Goal: Transaction & Acquisition: Purchase product/service

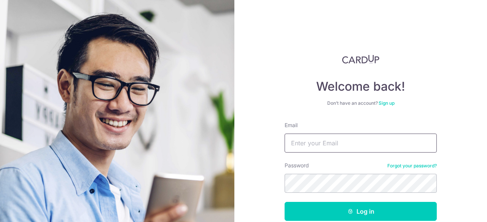
click at [324, 146] on input "Email" at bounding box center [360, 143] width 152 height 19
type input "[EMAIL_ADDRESS][DOMAIN_NAME]"
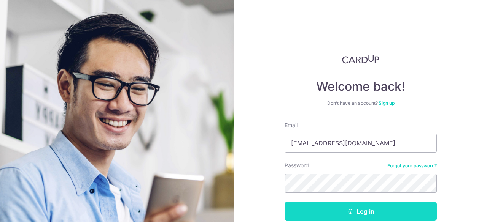
click at [361, 207] on button "Log in" at bounding box center [360, 211] width 152 height 19
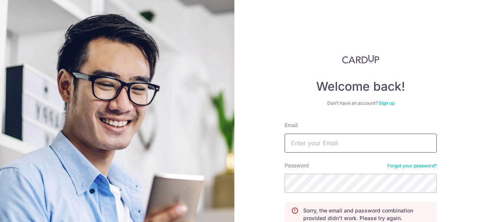
click at [308, 143] on input "Email" at bounding box center [360, 143] width 152 height 19
type input "[EMAIL_ADDRESS][DOMAIN_NAME]"
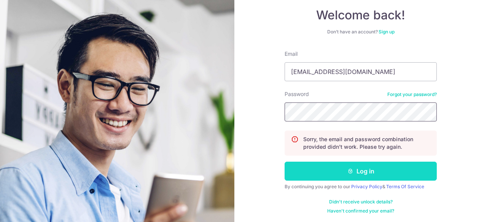
scroll to position [72, 0]
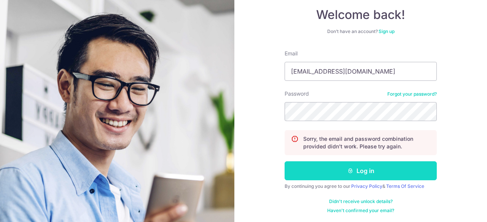
click at [353, 171] on button "Log in" at bounding box center [360, 171] width 152 height 19
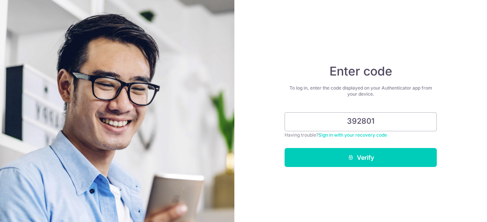
type input "392801"
click at [362, 157] on button "Verify" at bounding box center [360, 157] width 152 height 19
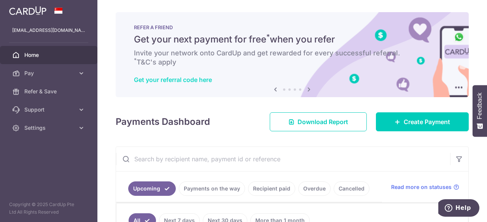
scroll to position [114, 0]
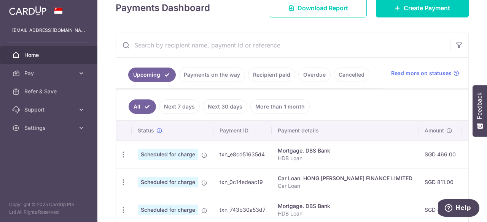
click at [206, 77] on link "Payments on the way" at bounding box center [212, 75] width 66 height 14
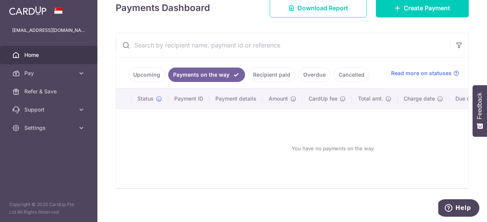
click at [266, 75] on link "Recipient paid" at bounding box center [271, 75] width 47 height 14
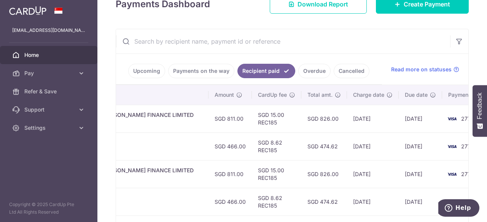
scroll to position [106, 0]
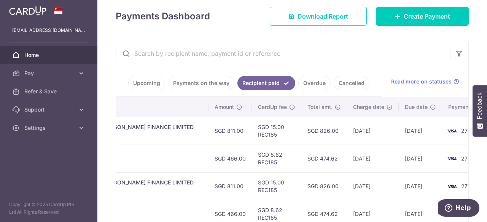
click at [312, 84] on link "Overdue" at bounding box center [314, 83] width 32 height 14
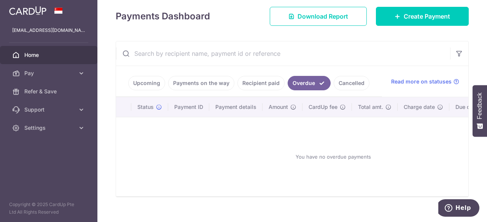
click at [344, 81] on link "Cancelled" at bounding box center [351, 83] width 36 height 14
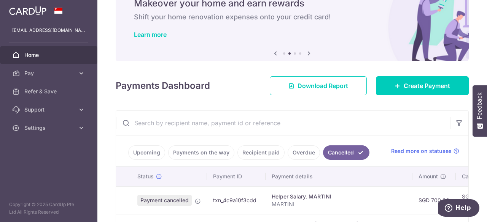
scroll to position [76, 0]
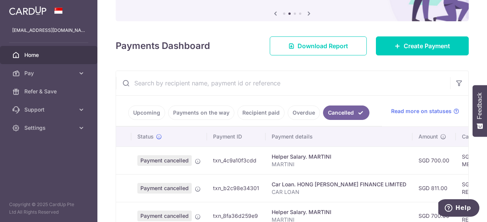
click at [153, 114] on link "Upcoming" at bounding box center [146, 113] width 37 height 14
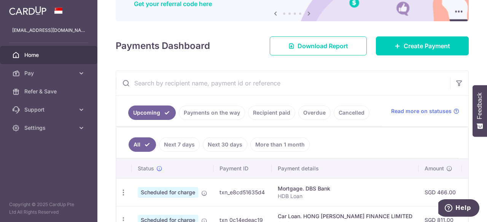
click at [324, 79] on input "text" at bounding box center [283, 83] width 334 height 24
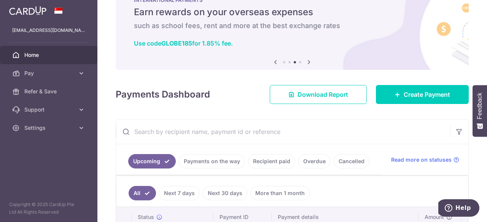
scroll to position [0, 0]
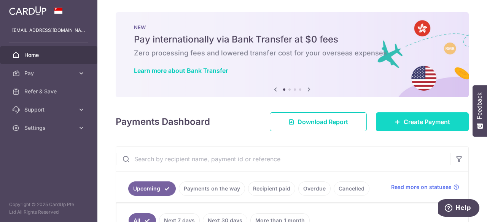
click at [408, 119] on span "Create Payment" at bounding box center [426, 121] width 46 height 9
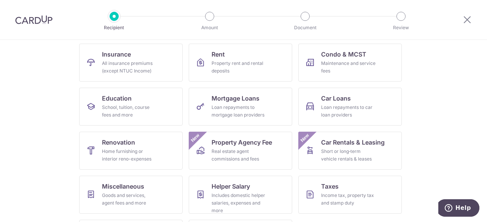
scroll to position [114, 0]
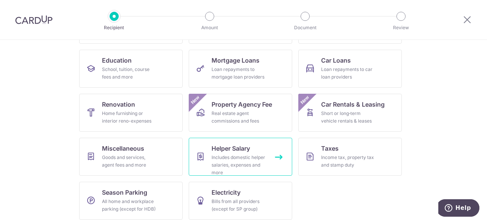
click at [230, 156] on div "Includes domestic helper salaries, expenses and more" at bounding box center [238, 165] width 55 height 23
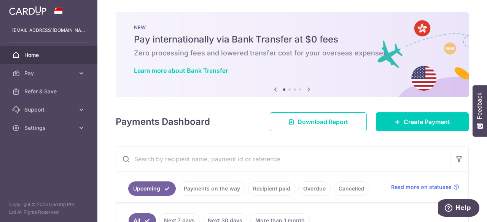
click at [35, 8] on img at bounding box center [27, 10] width 37 height 9
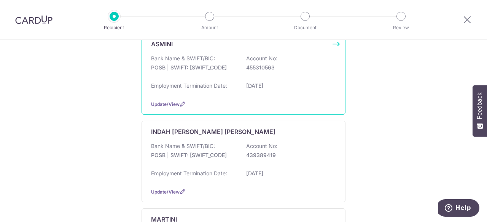
scroll to position [125, 0]
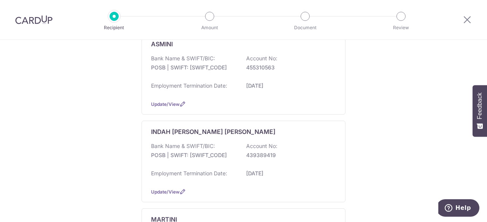
click at [85, 156] on div "Who would you like to pay? You can only schedule payments up to your helper’s […" at bounding box center [243, 126] width 487 height 424
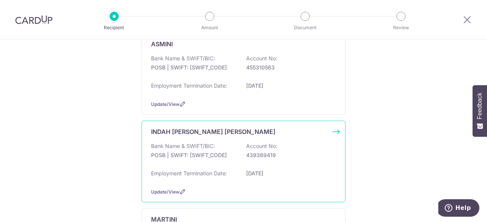
click at [317, 129] on div "INDAH [PERSON_NAME] [PERSON_NAME]" at bounding box center [239, 131] width 176 height 9
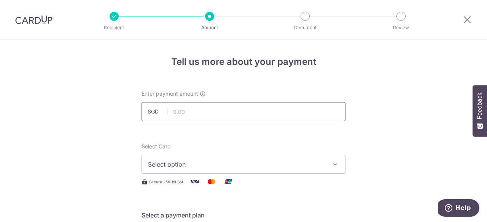
click at [233, 115] on input "text" at bounding box center [243, 111] width 204 height 19
type input "616.00"
click at [199, 164] on span "Select option" at bounding box center [236, 164] width 177 height 9
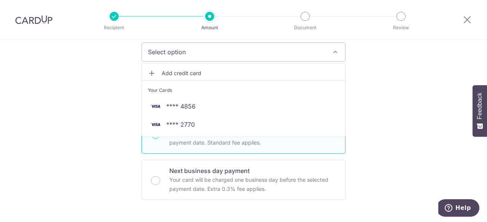
scroll to position [114, 0]
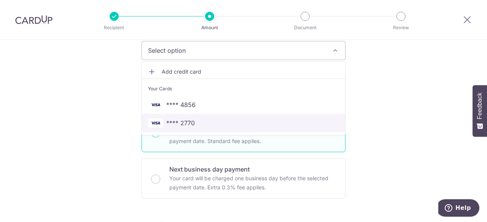
click at [187, 122] on span "**** 2770" at bounding box center [180, 123] width 29 height 9
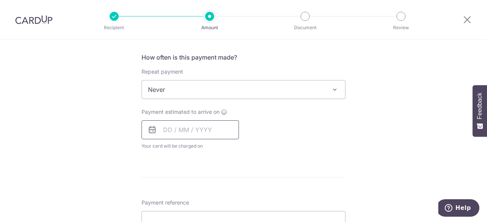
scroll to position [304, 0]
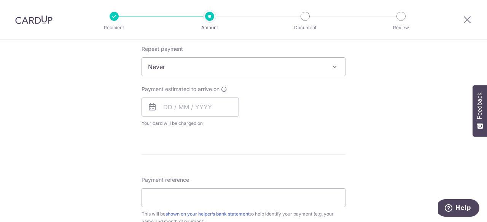
click at [189, 71] on span "Never" at bounding box center [243, 67] width 203 height 18
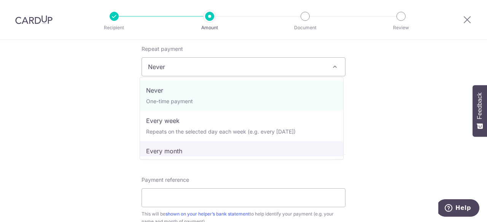
select select "3"
type input "06/01/2027"
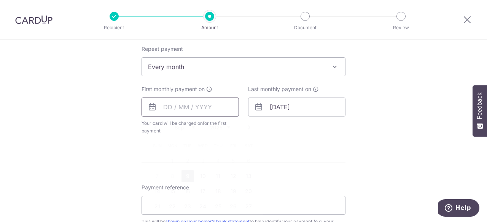
click at [179, 109] on input "text" at bounding box center [189, 107] width 97 height 19
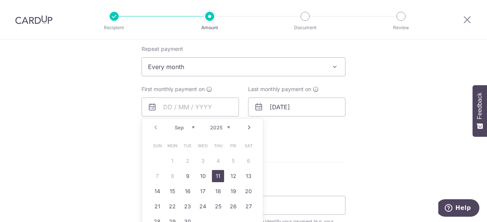
click at [215, 178] on link "11" at bounding box center [218, 176] width 12 height 12
type input "[DATE]"
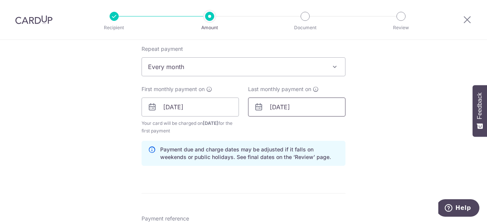
click at [295, 107] on input "06/01/2027" at bounding box center [296, 107] width 97 height 19
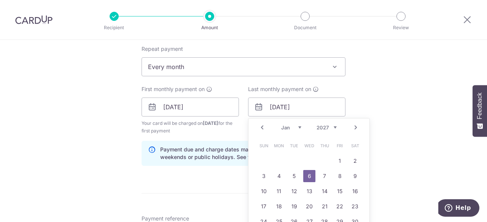
click at [322, 125] on select "2025 2026 2027 2028 2029 2030 2031 2032 2033 2034 2035" at bounding box center [326, 128] width 20 height 6
click at [265, 192] on link "11" at bounding box center [263, 191] width 12 height 12
type input "11/01/2026"
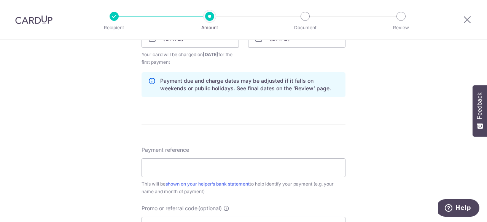
scroll to position [418, 0]
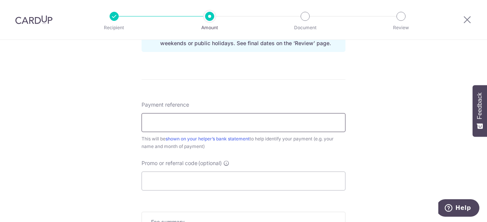
click at [245, 122] on input "Payment reference" at bounding box center [243, 122] width 204 height 19
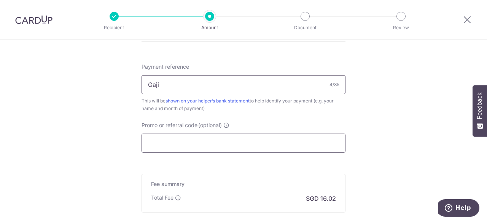
type input "Gaji"
click at [206, 147] on input "Promo or referral code (optional)" at bounding box center [243, 143] width 204 height 19
paste input "REC185"
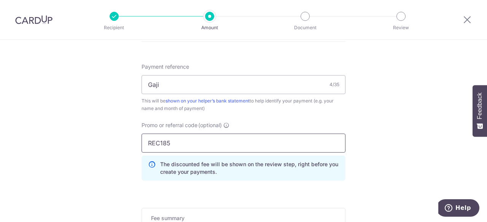
type input "REC185"
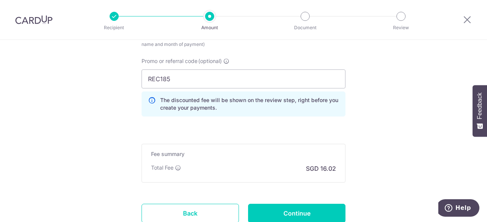
scroll to position [532, 0]
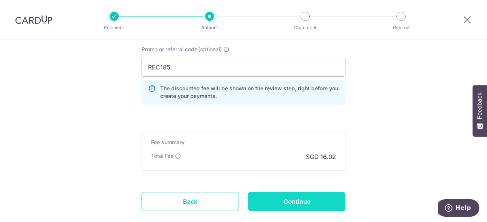
click at [300, 202] on input "Continue" at bounding box center [296, 201] width 97 height 19
type input "Create Schedule"
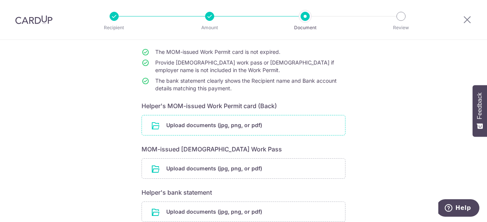
scroll to position [105, 0]
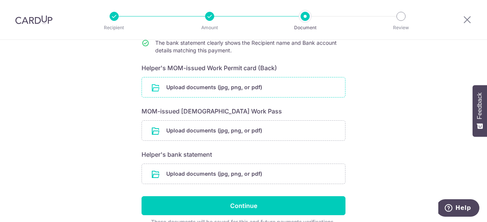
click at [218, 86] on input "file" at bounding box center [243, 88] width 203 height 20
click at [216, 88] on input "file" at bounding box center [243, 88] width 203 height 20
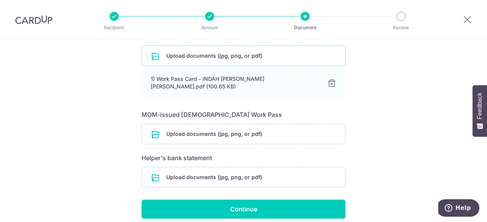
scroll to position [98, 0]
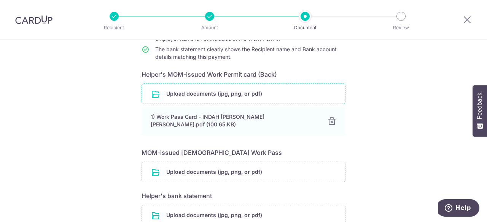
click at [61, 165] on div "Help us verify your payment Your supporting documents will enable us to approve…" at bounding box center [243, 122] width 487 height 362
click at [179, 167] on input "file" at bounding box center [243, 172] width 203 height 20
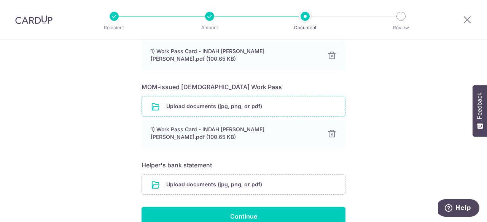
scroll to position [174, 0]
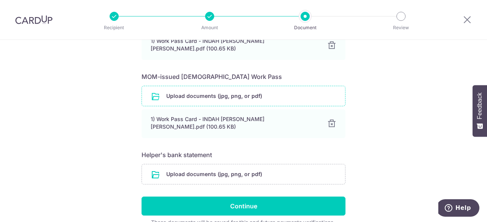
click at [29, 122] on div "Help us verify your payment Your supporting documents will enable us to approve…" at bounding box center [243, 63] width 487 height 397
click at [220, 170] on input "file" at bounding box center [243, 175] width 203 height 20
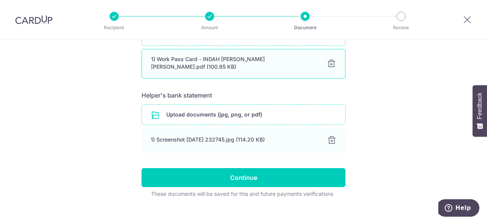
scroll to position [236, 0]
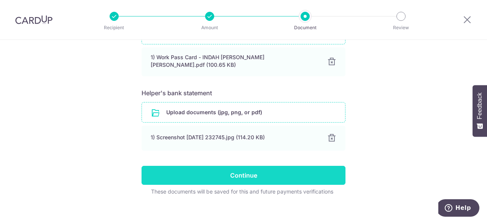
click at [253, 166] on input "Continue" at bounding box center [243, 175] width 204 height 19
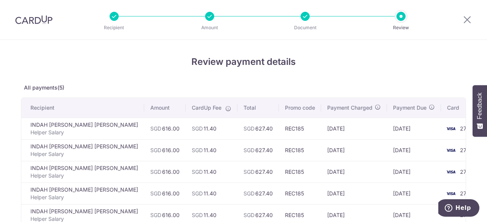
scroll to position [38, 0]
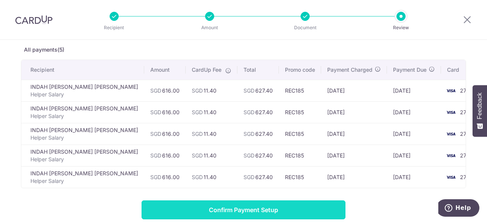
click at [262, 210] on input "Confirm Payment Setup" at bounding box center [243, 210] width 204 height 19
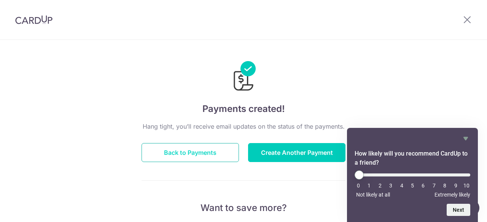
click at [174, 151] on button "Back to Payments" at bounding box center [189, 152] width 97 height 19
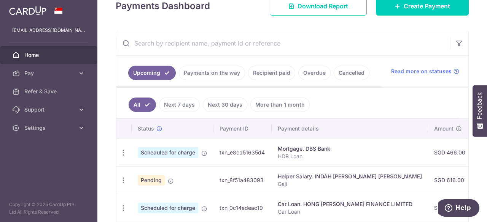
scroll to position [99, 0]
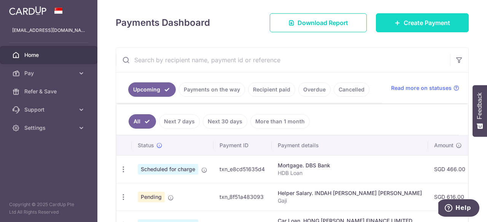
click at [414, 22] on span "Create Payment" at bounding box center [426, 22] width 46 height 9
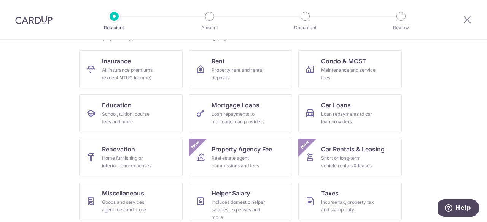
scroll to position [76, 0]
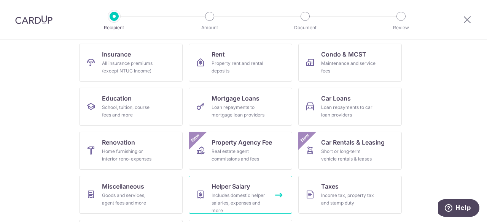
click at [244, 190] on span "Helper Salary" at bounding box center [230, 186] width 38 height 9
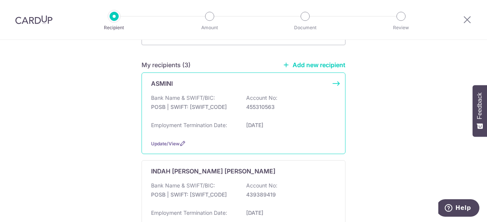
scroll to position [76, 0]
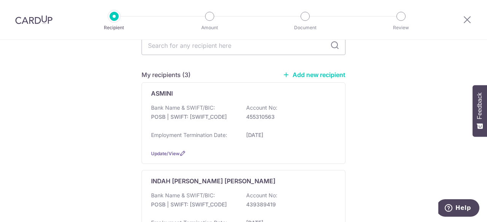
click at [43, 136] on div "Who would you like to pay? You can only schedule payments up to your helper’s […" at bounding box center [243, 176] width 487 height 424
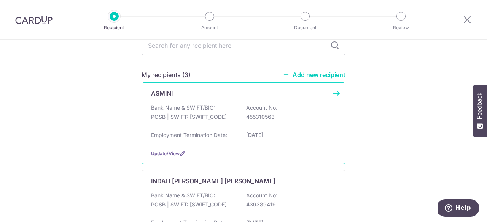
click at [300, 130] on div "Bank Name & SWIFT/BIC: POSB | SWIFT: [SWIFT_CODE] Account No: 455310563 Employm…" at bounding box center [243, 124] width 185 height 40
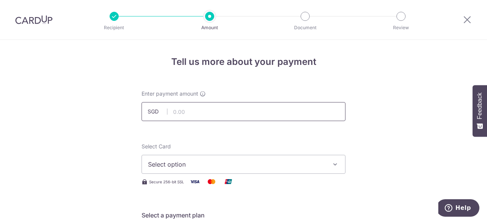
click at [266, 116] on input "text" at bounding box center [243, 111] width 204 height 19
type input "616.00"
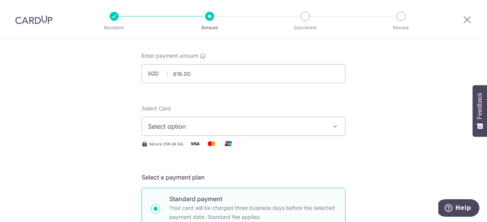
click at [243, 125] on span "Select option" at bounding box center [236, 126] width 177 height 9
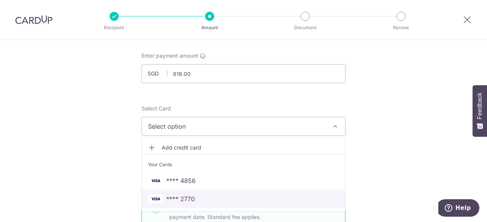
click at [188, 198] on span "**** 2770" at bounding box center [180, 199] width 29 height 9
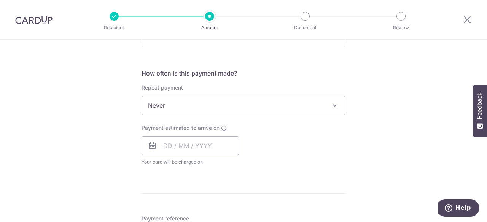
scroll to position [266, 0]
click at [193, 103] on span "Never" at bounding box center [243, 105] width 203 height 18
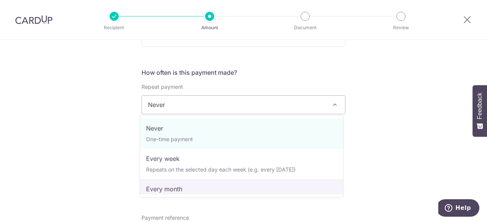
select select "3"
type input "12/02/2027"
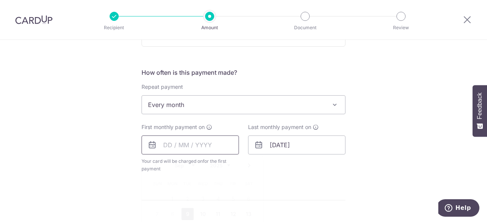
click at [185, 148] on input "text" at bounding box center [189, 145] width 97 height 19
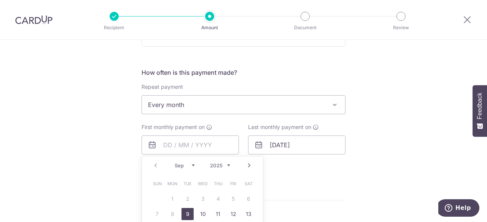
click at [249, 166] on link "Next" at bounding box center [248, 165] width 9 height 9
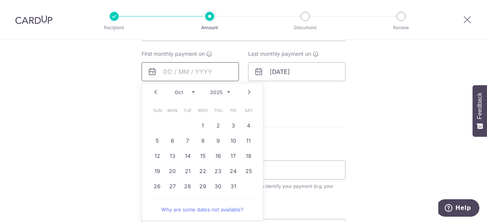
scroll to position [342, 0]
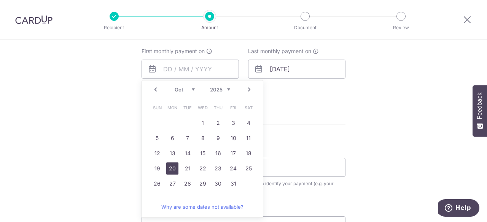
click at [168, 165] on link "20" at bounding box center [172, 169] width 12 height 12
type input "20/10/2025"
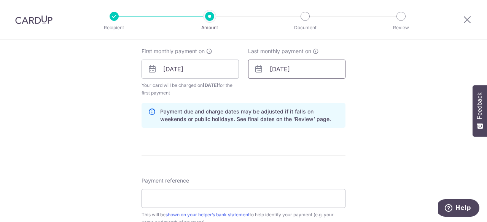
click at [283, 67] on input "[DATE]" at bounding box center [296, 69] width 97 height 19
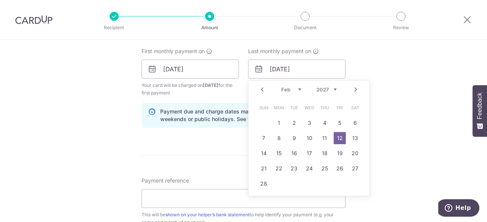
click at [323, 88] on select "2025 2026 2027 2028 2029 2030 2031 2032 2033 2034 2035" at bounding box center [326, 90] width 20 height 6
click at [261, 89] on link "Prev" at bounding box center [261, 89] width 9 height 9
click at [293, 171] on link "20" at bounding box center [294, 169] width 12 height 12
type input "20/01/2026"
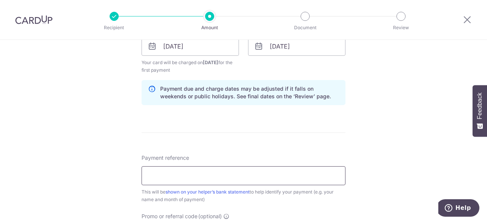
scroll to position [380, 0]
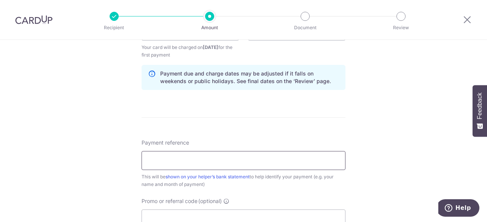
click at [253, 157] on input "Payment reference" at bounding box center [243, 160] width 204 height 19
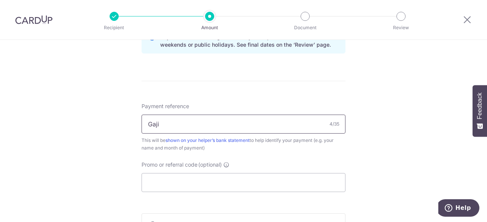
scroll to position [456, 0]
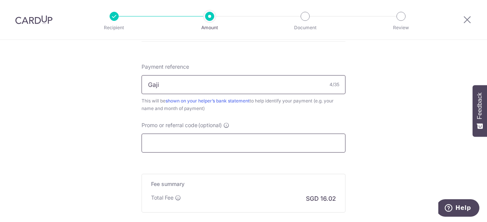
type input "Gaji"
click at [238, 142] on input "Promo or referral code (optional)" at bounding box center [243, 143] width 204 height 19
click at [196, 144] on input "Promo or referral code (optional)" at bounding box center [243, 143] width 204 height 19
click at [177, 143] on input "Promo or referral code (optional)" at bounding box center [243, 143] width 204 height 19
paste input "REC185"
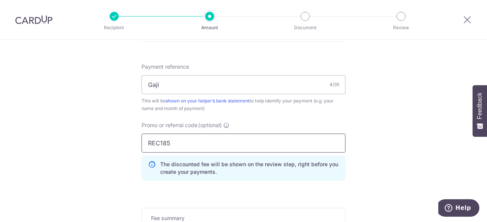
type input "REC185"
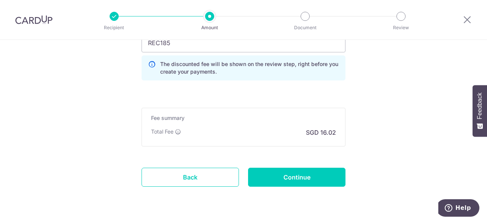
scroll to position [576, 0]
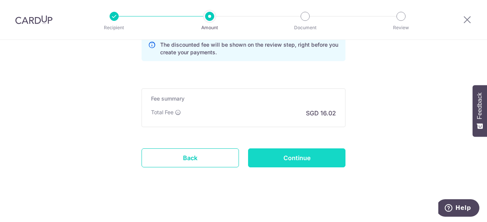
click at [295, 158] on input "Continue" at bounding box center [296, 158] width 97 height 19
type input "Create Schedule"
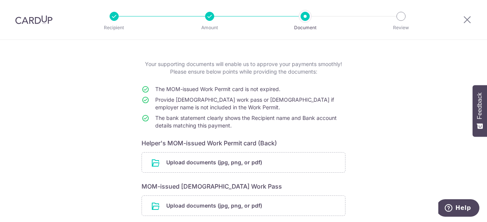
scroll to position [114, 0]
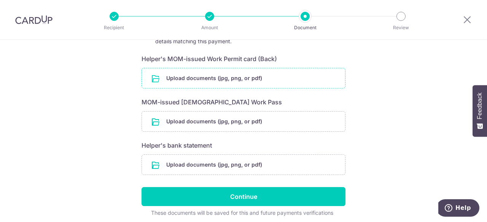
click at [227, 78] on input "file" at bounding box center [243, 78] width 203 height 20
click at [202, 164] on input "file" at bounding box center [243, 165] width 203 height 20
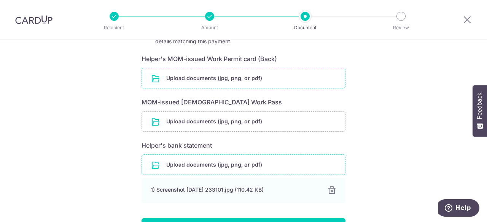
click at [214, 79] on input "file" at bounding box center [243, 78] width 203 height 20
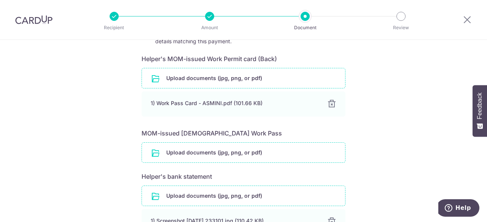
click at [201, 153] on input "file" at bounding box center [243, 153] width 203 height 20
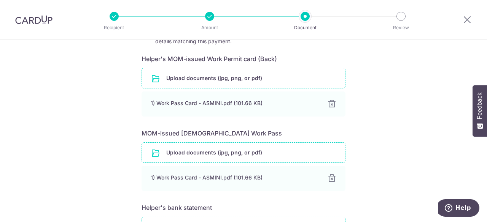
click at [35, 136] on div "Help us verify your payment Your supporting documents will enable us to approve…" at bounding box center [243, 136] width 487 height 420
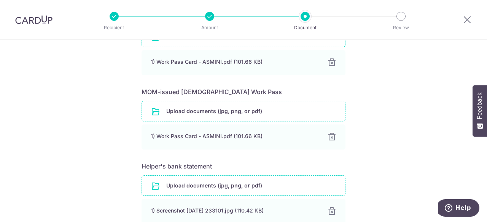
scroll to position [190, 0]
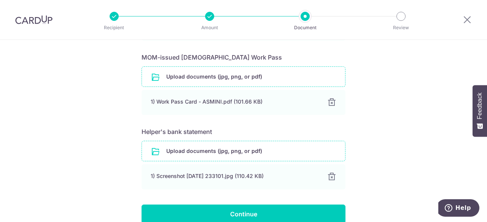
click at [50, 133] on div "Help us verify your payment Your supporting documents will enable us to approve…" at bounding box center [243, 60] width 487 height 420
click at [62, 176] on div "Help us verify your payment Your supporting documents will enable us to approve…" at bounding box center [243, 60] width 487 height 420
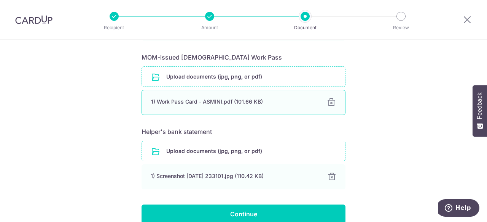
click at [329, 100] on div at bounding box center [331, 102] width 9 height 9
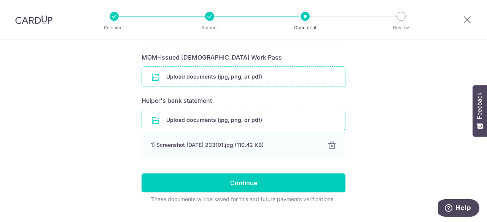
scroll to position [152, 0]
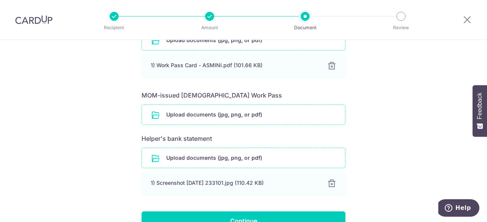
click at [223, 115] on input "file" at bounding box center [243, 115] width 203 height 20
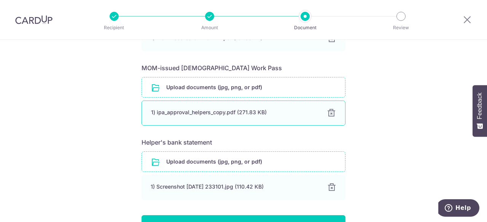
scroll to position [190, 0]
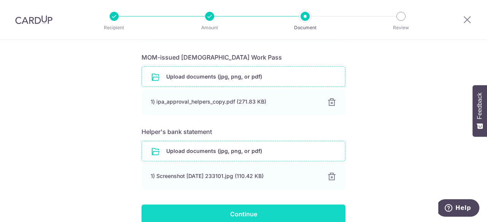
click at [259, 213] on input "Continue" at bounding box center [243, 214] width 204 height 19
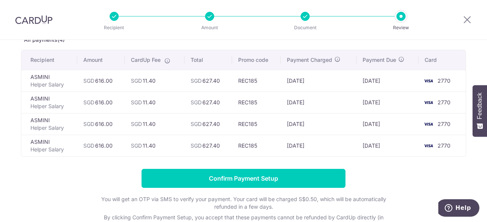
scroll to position [38, 0]
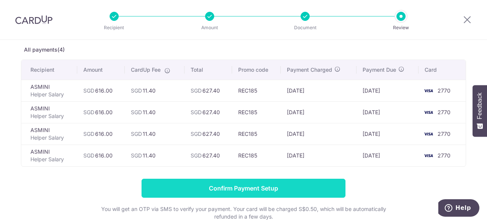
click at [251, 185] on input "Confirm Payment Setup" at bounding box center [243, 188] width 204 height 19
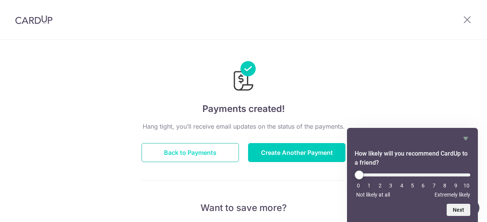
click at [178, 149] on button "Back to Payments" at bounding box center [189, 152] width 97 height 19
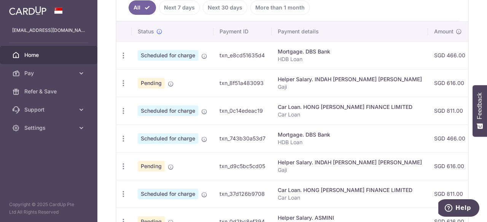
scroll to position [175, 0]
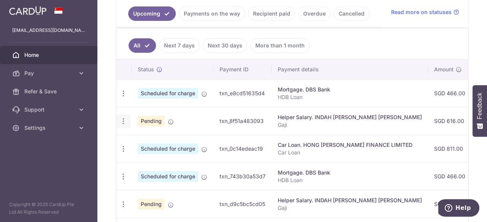
click at [122, 98] on icon "button" at bounding box center [123, 94] width 8 height 8
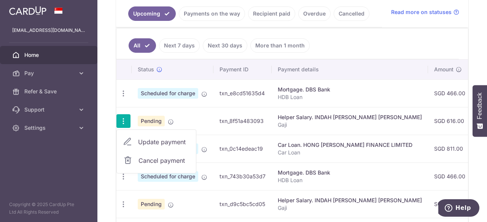
click at [157, 141] on span "Update payment" at bounding box center [164, 142] width 52 height 9
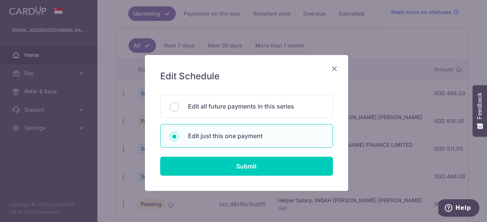
click at [330, 66] on icon "Close" at bounding box center [334, 69] width 9 height 10
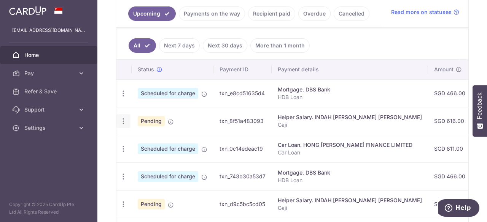
click at [126, 98] on icon "button" at bounding box center [123, 94] width 8 height 8
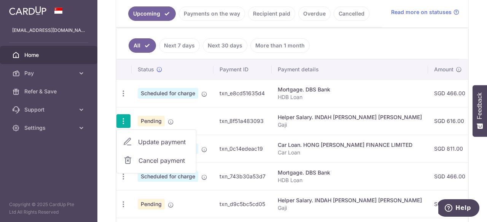
click at [150, 139] on span "Update payment" at bounding box center [164, 142] width 52 height 9
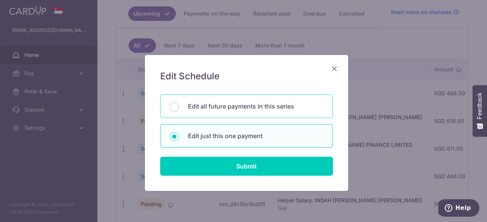
click at [188, 107] on p "Edit all future payments in this series" at bounding box center [255, 106] width 135 height 9
click at [179, 107] on input "Edit all future payments in this series" at bounding box center [174, 107] width 9 height 9
radio input "true"
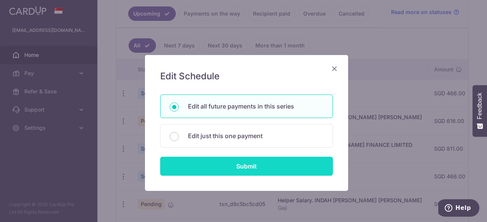
click at [212, 162] on input "Submit" at bounding box center [246, 166] width 173 height 19
radio input "true"
type input "616.00"
type input "Gaji"
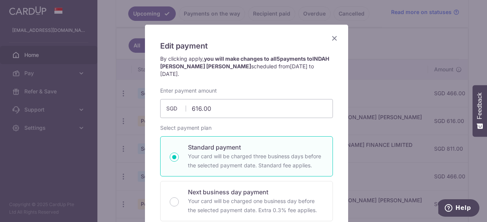
scroll to position [0, 0]
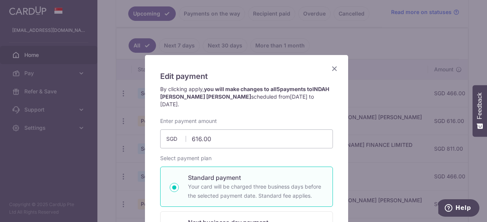
click at [333, 69] on icon "Close" at bounding box center [334, 69] width 9 height 10
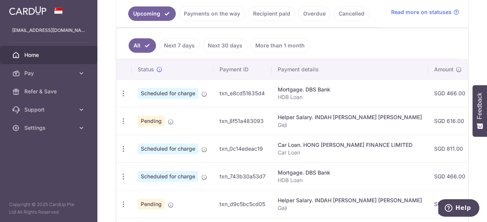
click at [73, 178] on aside "jazliuscaesar@gmail.com Home Pay Payments Recipients Cards Refer & Save Support…" at bounding box center [48, 111] width 97 height 222
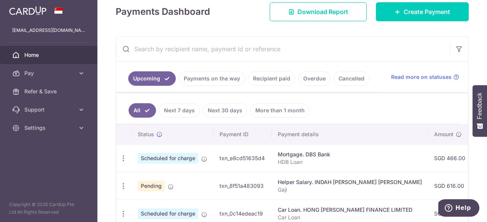
scroll to position [99, 0]
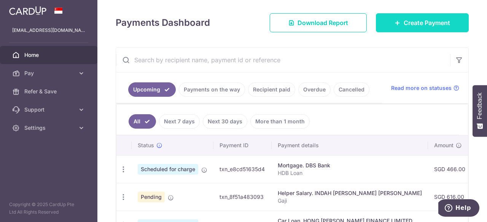
click at [419, 26] on span "Create Payment" at bounding box center [426, 22] width 46 height 9
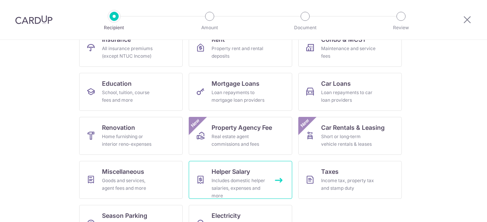
scroll to position [114, 0]
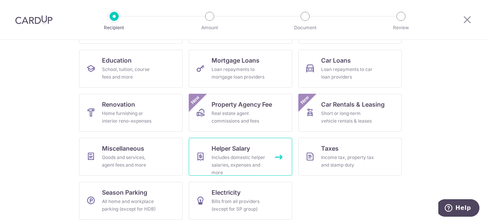
click at [240, 155] on div "Includes domestic helper salaries, expenses and more" at bounding box center [238, 165] width 55 height 23
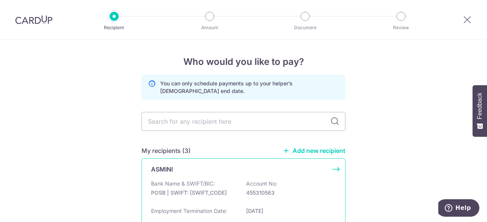
click at [190, 176] on div "ASMINI Bank Name & SWIFT/BIC: POSB | SWIFT: [SWIFT_CODE] Account No: 455310563 …" at bounding box center [243, 200] width 204 height 82
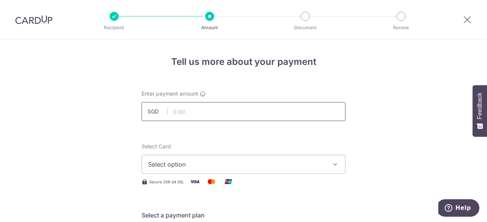
click at [203, 110] on input "text" at bounding box center [243, 111] width 204 height 19
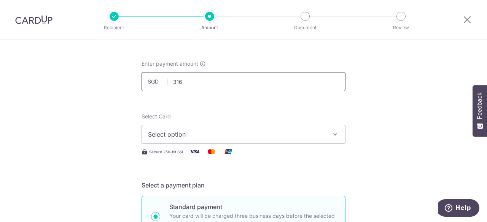
scroll to position [76, 0]
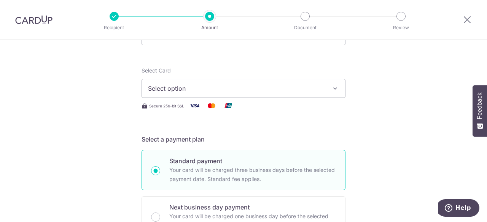
type input "316.00"
click at [160, 87] on span "Select option" at bounding box center [236, 88] width 177 height 9
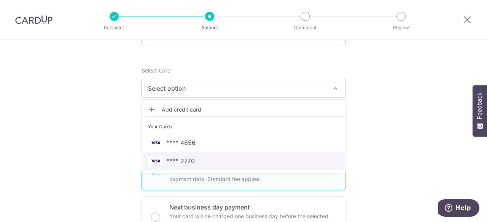
click at [192, 157] on span "**** 2770" at bounding box center [243, 161] width 191 height 9
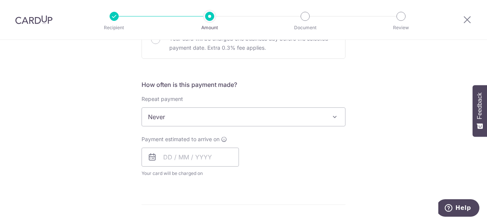
scroll to position [266, 0]
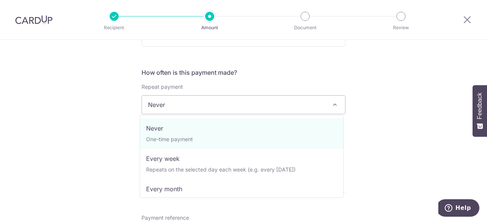
click at [192, 105] on span "Never" at bounding box center [243, 105] width 203 height 18
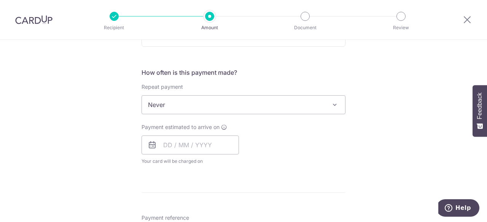
click at [192, 105] on span "Never" at bounding box center [243, 105] width 203 height 18
click at [173, 142] on input "text" at bounding box center [189, 145] width 97 height 19
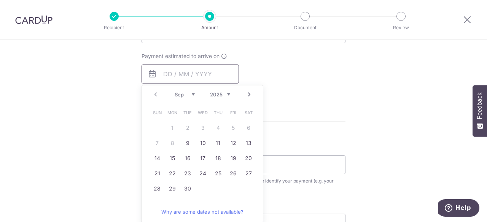
scroll to position [342, 0]
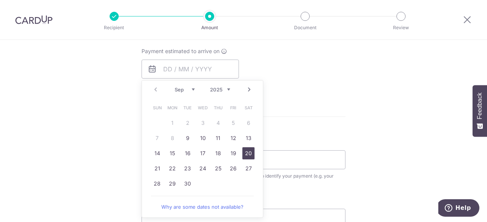
click at [248, 155] on link "20" at bounding box center [248, 153] width 12 height 12
type input "[DATE]"
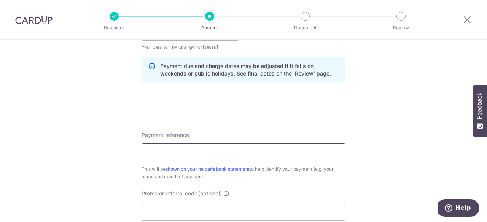
scroll to position [418, 0]
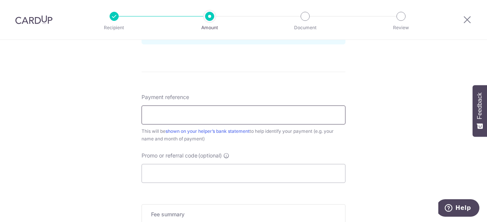
click at [179, 115] on input "Payment reference" at bounding box center [243, 115] width 204 height 19
type input "Gaji"
click at [206, 171] on input "Promo or referral code (optional)" at bounding box center [243, 173] width 204 height 19
click at [168, 175] on input "Promo or referral code (optional)" at bounding box center [243, 173] width 204 height 19
paste input "REC185"
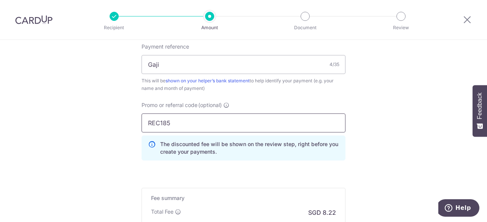
scroll to position [568, 0]
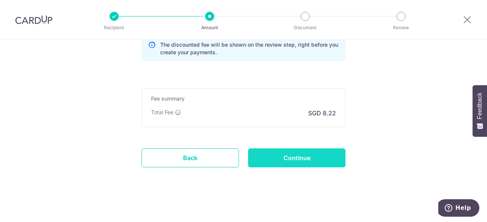
type input "REC185"
click at [298, 152] on input "Continue" at bounding box center [296, 158] width 97 height 19
type input "Create Schedule"
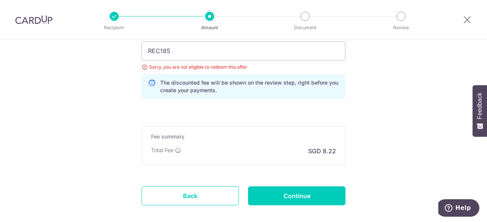
scroll to position [579, 0]
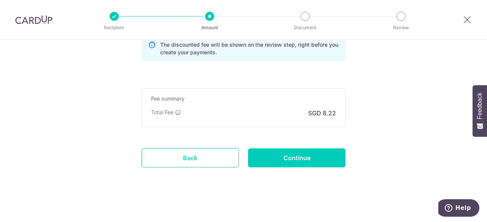
click at [204, 154] on link "Back" at bounding box center [189, 158] width 97 height 19
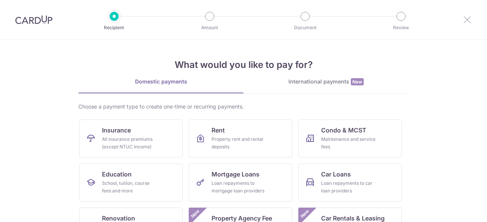
click at [468, 20] on icon at bounding box center [466, 20] width 9 height 10
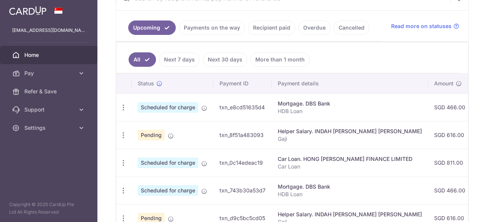
scroll to position [190, 0]
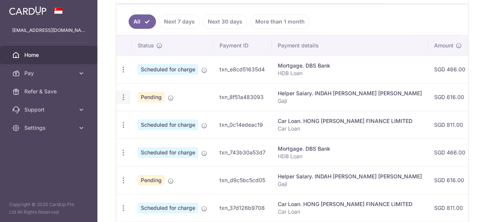
click at [125, 74] on icon "button" at bounding box center [123, 70] width 8 height 8
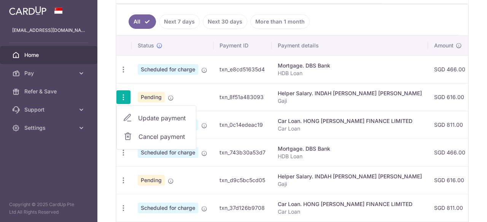
click at [168, 134] on span "Cancel payment" at bounding box center [163, 136] width 51 height 9
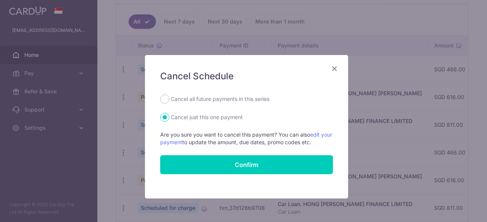
click at [182, 100] on label "Cancel all future payments in this series" at bounding box center [220, 99] width 98 height 9
click at [169, 100] on input "Cancel all future payments in this series" at bounding box center [164, 99] width 9 height 9
radio input "true"
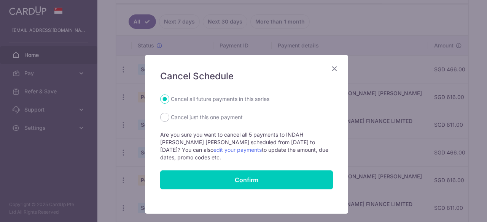
click at [331, 67] on icon "Close" at bounding box center [334, 69] width 9 height 10
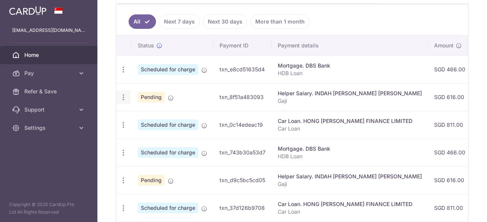
click at [122, 74] on icon "button" at bounding box center [123, 70] width 8 height 8
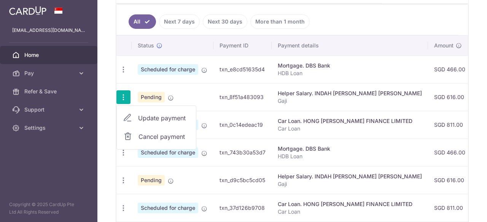
click at [156, 115] on span "Update payment" at bounding box center [164, 118] width 52 height 9
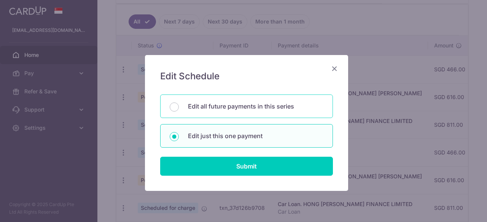
click at [163, 105] on div "Edit all future payments in this series" at bounding box center [246, 107] width 173 height 24
radio input "true"
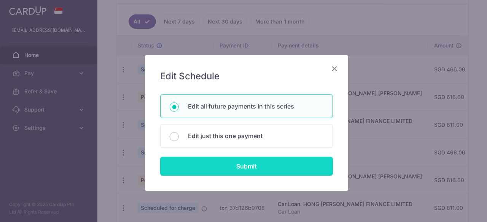
click at [230, 163] on input "Submit" at bounding box center [246, 166] width 173 height 19
radio input "true"
type input "616.00"
type input "Gaji"
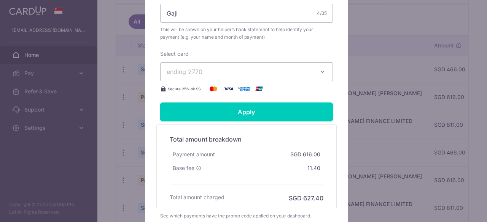
scroll to position [304, 0]
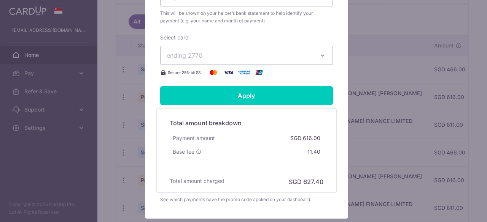
click at [266, 51] on span "ending 2770" at bounding box center [239, 55] width 146 height 9
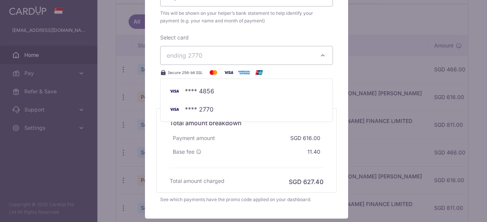
click at [266, 51] on span "ending 2770" at bounding box center [239, 55] width 146 height 9
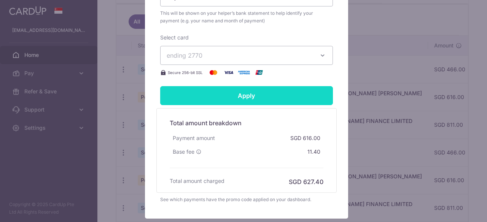
click at [238, 91] on input "Apply" at bounding box center [246, 95] width 173 height 19
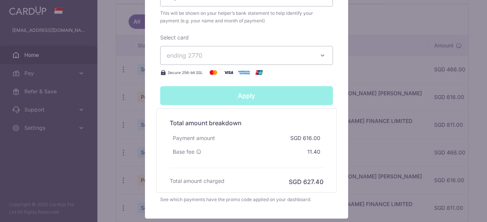
type input "Successfully Applied"
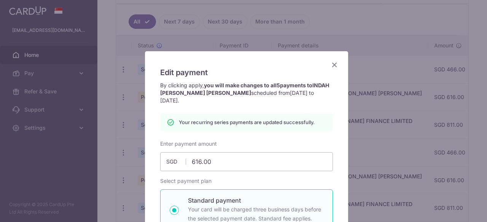
scroll to position [0, 0]
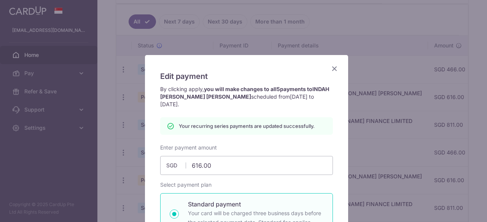
click at [330, 69] on icon "Close" at bounding box center [334, 69] width 9 height 10
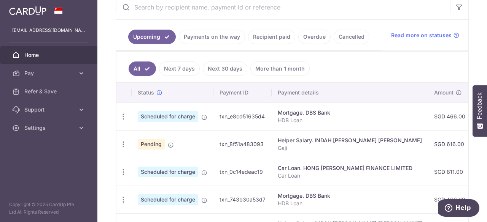
scroll to position [228, 0]
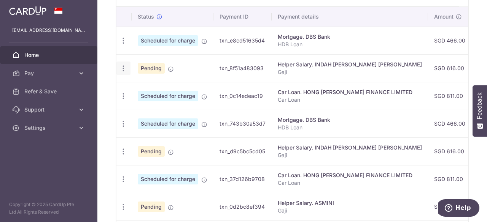
click at [121, 45] on icon "button" at bounding box center [123, 41] width 8 height 8
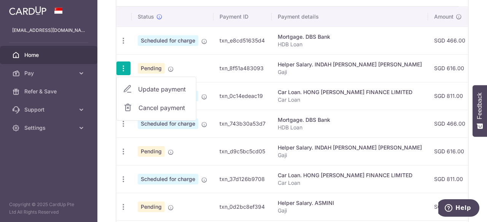
click at [220, 54] on td "txn_8f51a483093" at bounding box center [242, 68] width 58 height 28
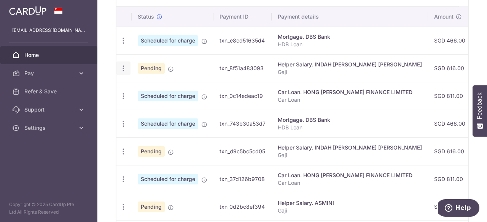
click at [122, 45] on icon "button" at bounding box center [123, 41] width 8 height 8
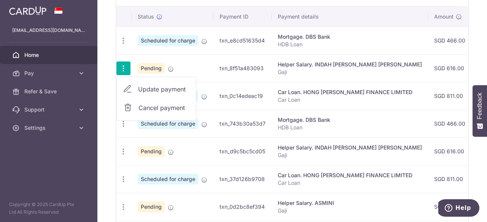
click at [160, 106] on span "Cancel payment" at bounding box center [163, 107] width 51 height 9
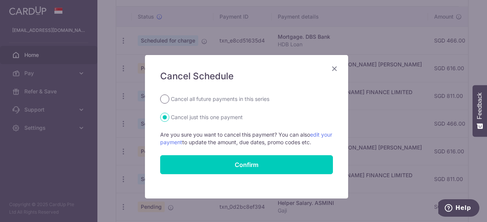
click at [160, 98] on input "Cancel all future payments in this series" at bounding box center [164, 99] width 9 height 9
radio input "true"
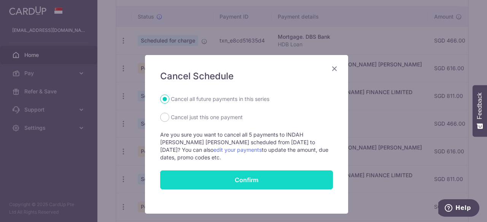
click at [235, 177] on button "Confirm" at bounding box center [246, 180] width 173 height 19
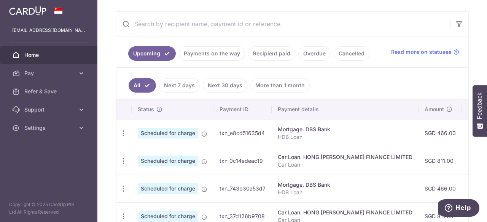
scroll to position [61, 0]
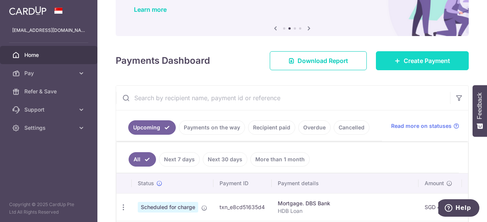
click at [397, 65] on link "Create Payment" at bounding box center [422, 60] width 93 height 19
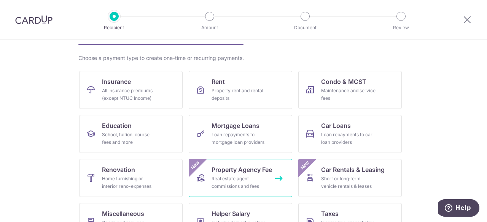
scroll to position [76, 0]
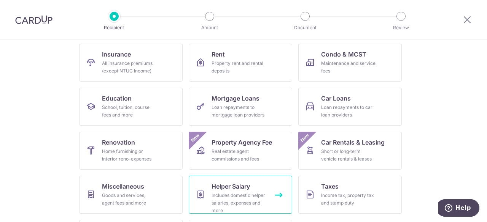
click at [223, 193] on div "Includes domestic helper salaries, expenses and more" at bounding box center [238, 203] width 55 height 23
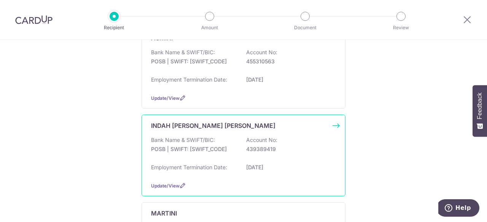
scroll to position [152, 0]
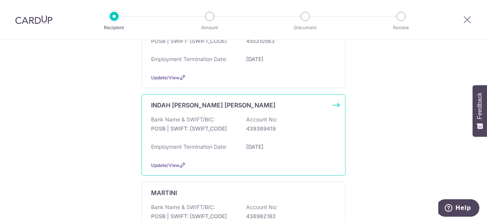
click at [326, 106] on div "INDAH YULIA KRISTIAN" at bounding box center [243, 105] width 185 height 9
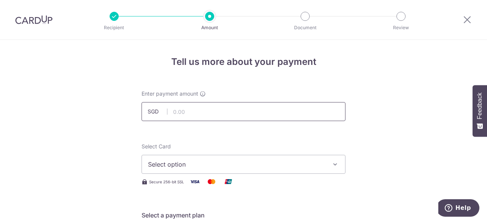
click at [248, 110] on input "text" at bounding box center [243, 111] width 204 height 19
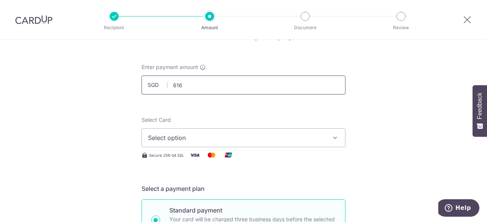
scroll to position [38, 0]
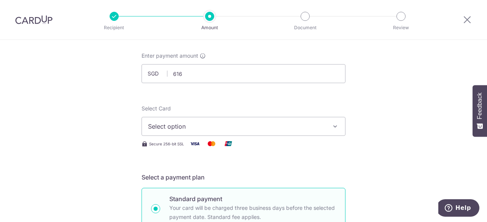
type input "616.00"
click at [246, 126] on span "Select option" at bounding box center [236, 126] width 177 height 9
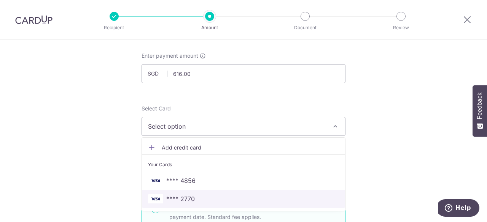
click at [192, 198] on span "**** 2770" at bounding box center [180, 199] width 29 height 9
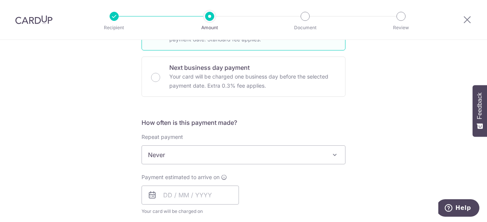
scroll to position [228, 0]
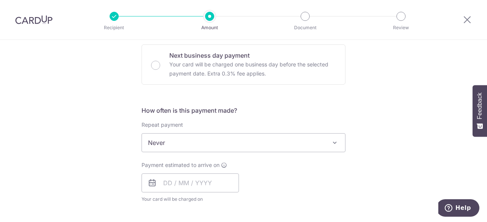
click at [180, 143] on span "Never" at bounding box center [243, 143] width 203 height 18
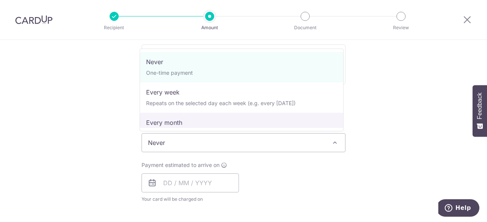
select select "3"
type input "06/01/2027"
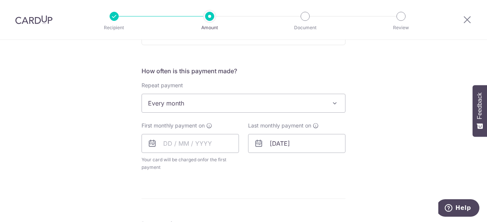
scroll to position [266, 0]
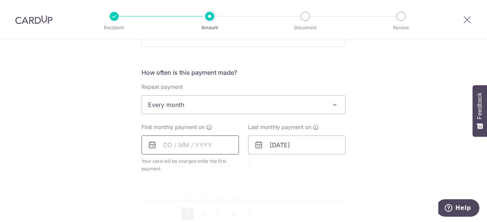
click at [195, 141] on input "text" at bounding box center [189, 145] width 97 height 19
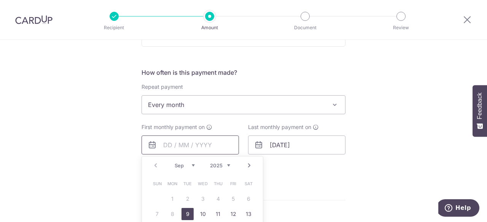
scroll to position [342, 0]
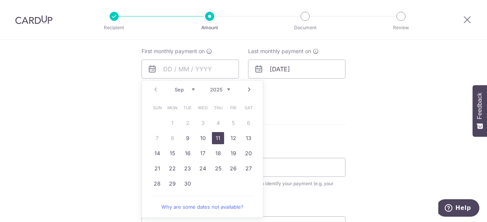
click at [218, 137] on link "11" at bounding box center [218, 138] width 12 height 12
type input "11/09/2025"
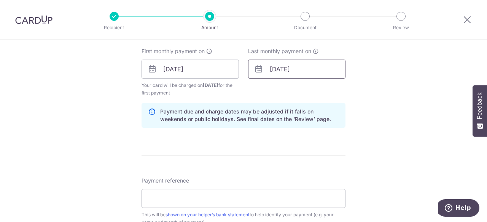
click at [285, 67] on input "[DATE]" at bounding box center [296, 69] width 97 height 19
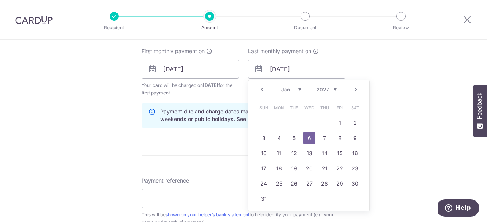
click at [332, 87] on select "2025 2026 2027 2028 2029 2030 2031 2032 2033 2034 2035" at bounding box center [326, 90] width 20 height 6
click at [265, 151] on link "11" at bounding box center [263, 153] width 12 height 12
type input "11/01/2026"
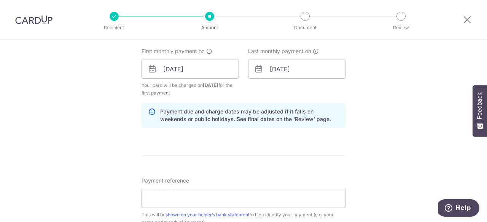
scroll to position [418, 0]
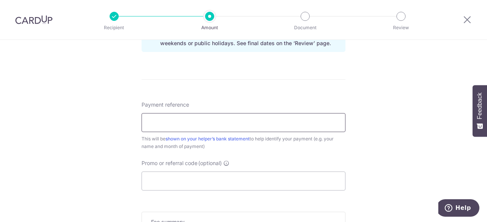
click at [212, 116] on input "Payment reference" at bounding box center [243, 122] width 204 height 19
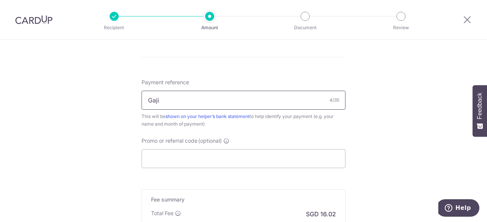
scroll to position [456, 0]
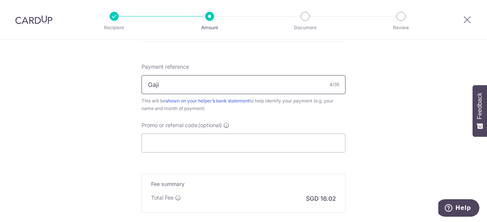
type input "Gaji"
click at [188, 144] on input "Promo or referral code (optional)" at bounding box center [243, 143] width 204 height 19
paste input "REC185"
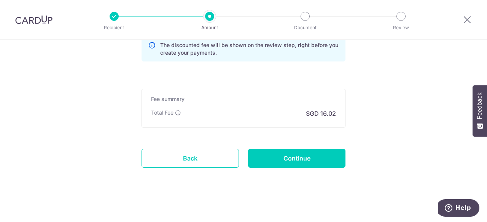
scroll to position [576, 0]
type input "REC185"
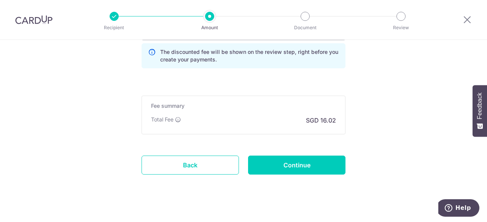
scroll to position [570, 0]
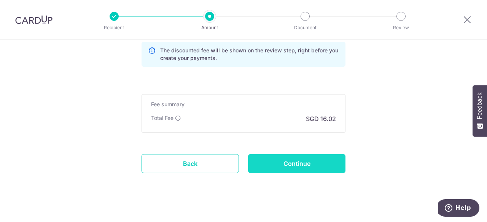
click at [329, 156] on input "Continue" at bounding box center [296, 163] width 97 height 19
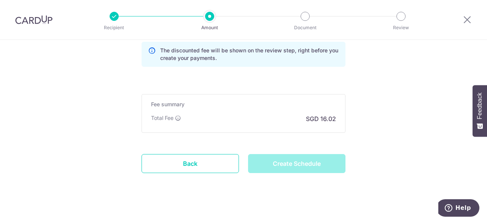
type input "Create Schedule"
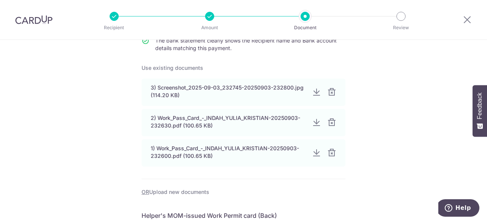
scroll to position [76, 0]
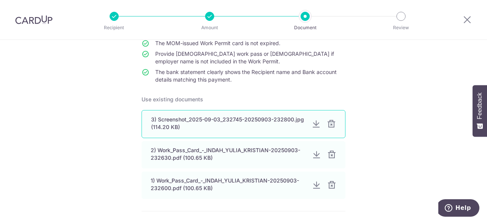
click at [332, 123] on div at bounding box center [331, 124] width 9 height 9
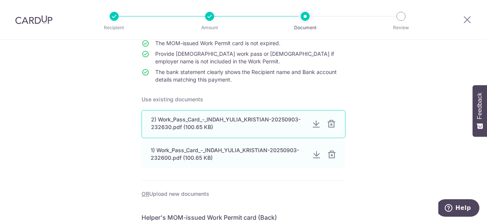
click at [331, 123] on div at bounding box center [331, 124] width 9 height 9
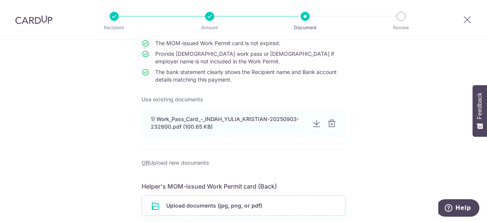
click at [331, 123] on div at bounding box center [331, 123] width 9 height 9
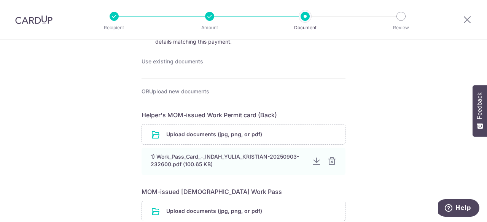
scroll to position [228, 0]
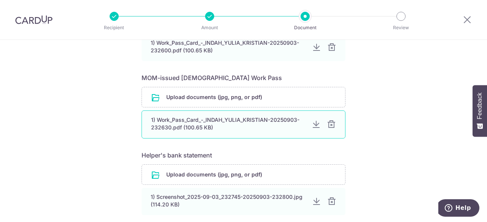
click at [327, 124] on div at bounding box center [331, 124] width 9 height 9
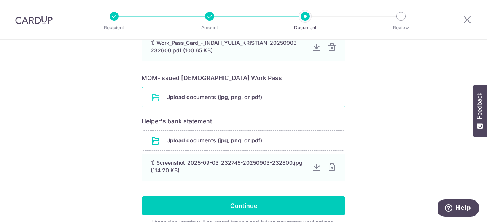
click at [231, 98] on input "file" at bounding box center [243, 97] width 203 height 20
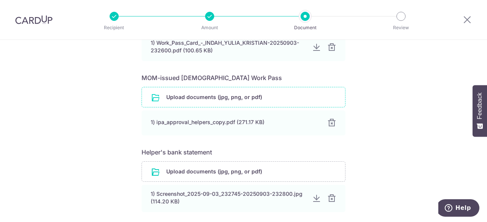
click at [395, 101] on div "Help us verify your payment Your supporting documents will enable us to approve…" at bounding box center [243, 52] width 487 height 481
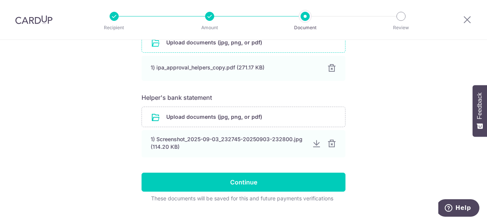
scroll to position [297, 0]
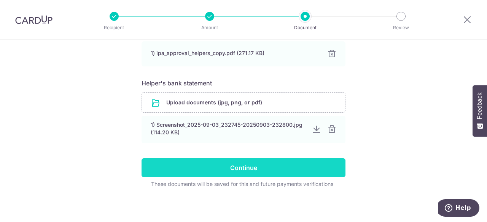
click at [251, 165] on input "Continue" at bounding box center [243, 168] width 204 height 19
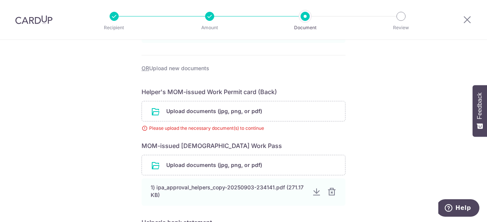
scroll to position [173, 0]
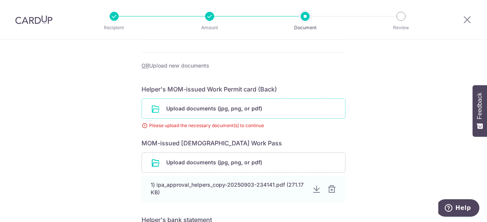
click at [206, 111] on input "file" at bounding box center [243, 109] width 203 height 20
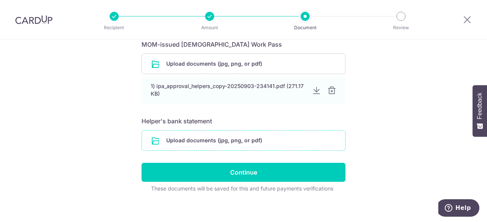
scroll to position [297, 0]
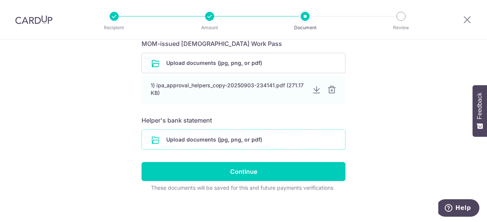
click at [217, 136] on input "file" at bounding box center [243, 140] width 203 height 20
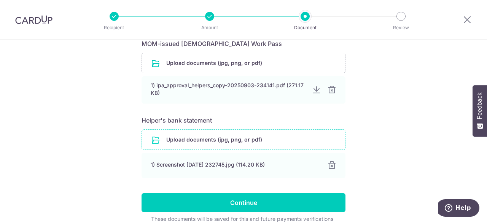
scroll to position [328, 0]
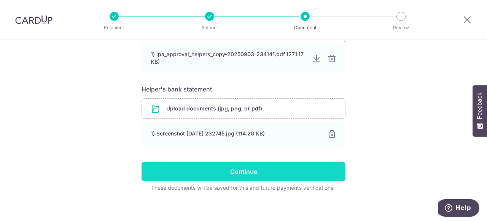
click at [247, 162] on input "Continue" at bounding box center [243, 171] width 204 height 19
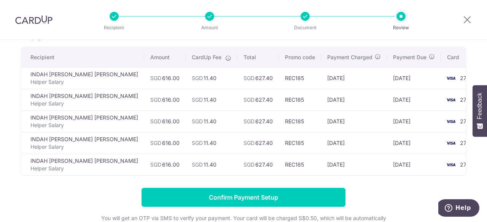
scroll to position [38, 0]
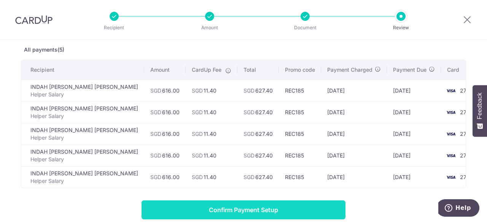
click at [265, 209] on input "Confirm Payment Setup" at bounding box center [243, 210] width 204 height 19
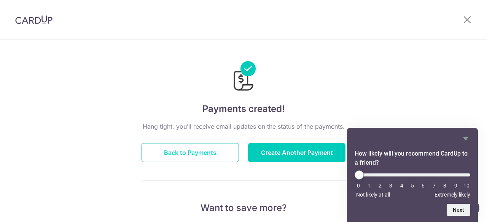
click at [216, 154] on button "Back to Payments" at bounding box center [189, 152] width 97 height 19
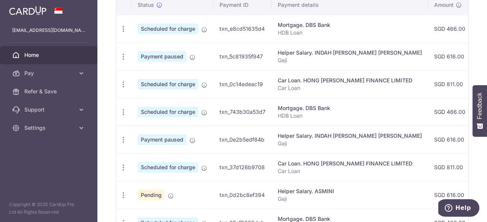
scroll to position [228, 0]
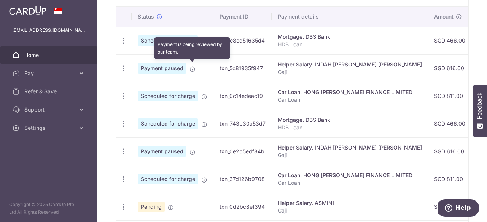
click at [192, 66] on icon at bounding box center [192, 69] width 6 height 6
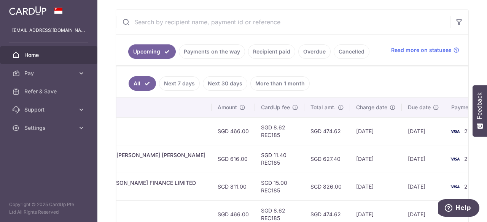
scroll to position [99, 0]
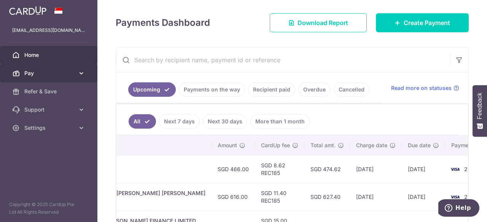
click at [40, 77] on span "Pay" at bounding box center [49, 74] width 50 height 8
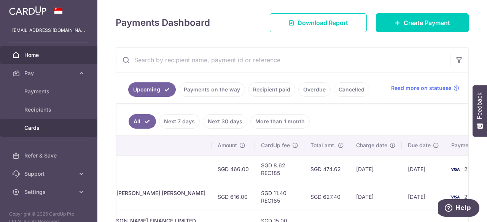
click at [33, 129] on span "Cards" at bounding box center [49, 128] width 50 height 8
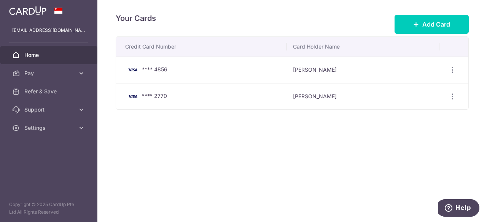
click at [46, 50] on link "Home" at bounding box center [48, 55] width 97 height 18
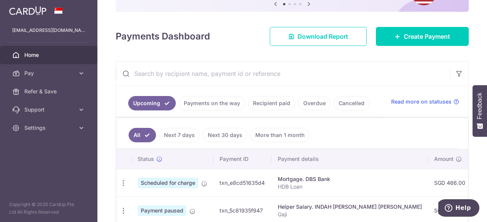
scroll to position [85, 0]
click at [406, 99] on span "Read more on statuses" at bounding box center [421, 102] width 60 height 8
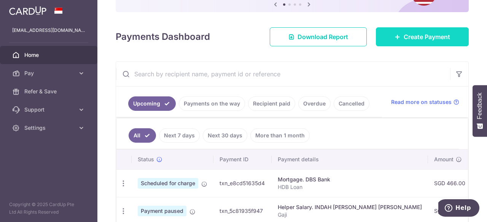
click at [403, 38] on span "Create Payment" at bounding box center [426, 36] width 46 height 9
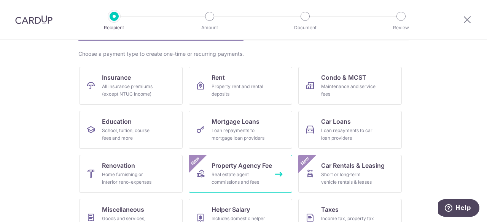
scroll to position [114, 0]
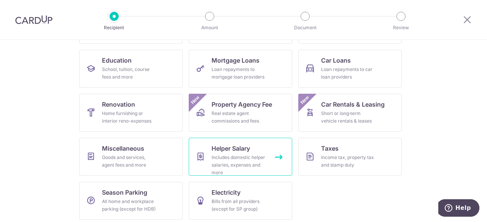
click at [237, 157] on div "Includes domestic helper salaries, expenses and more" at bounding box center [238, 165] width 55 height 23
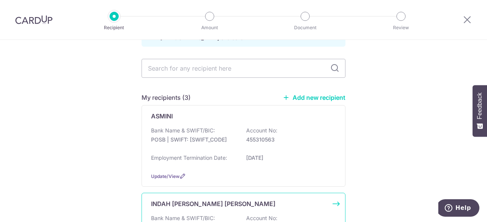
scroll to position [114, 0]
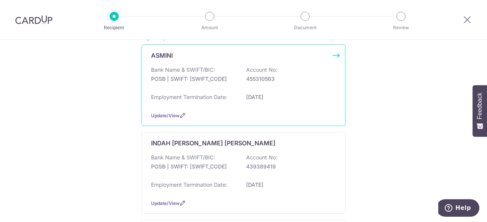
click at [245, 83] on div "Bank Name & SWIFT/BIC: POSB | SWIFT: [SWIFT_CODE] Account No: 455310563" at bounding box center [243, 78] width 185 height 24
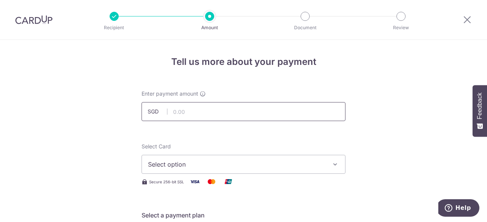
click at [203, 109] on input "text" at bounding box center [243, 111] width 204 height 19
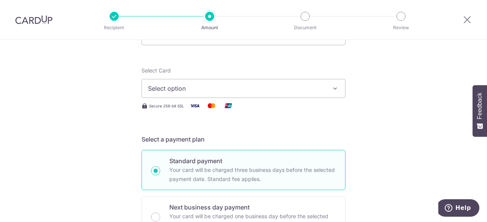
type input "316.00"
click at [174, 84] on span "Select option" at bounding box center [236, 88] width 177 height 9
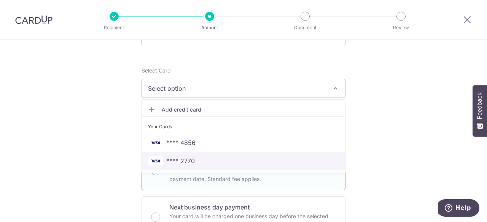
click at [192, 159] on span "**** 2770" at bounding box center [180, 161] width 29 height 9
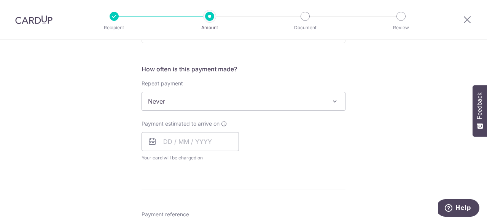
scroll to position [304, 0]
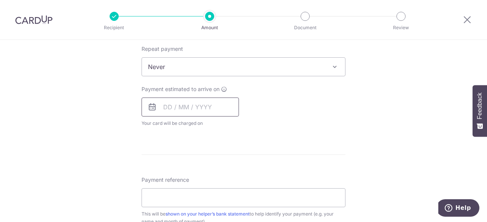
click at [173, 108] on input "text" at bounding box center [189, 107] width 97 height 19
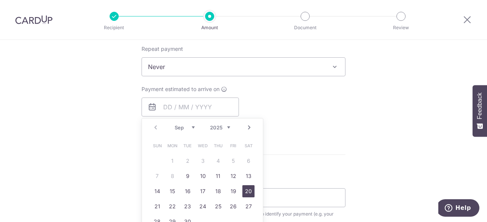
click at [246, 189] on link "20" at bounding box center [248, 191] width 12 height 12
type input "[DATE]"
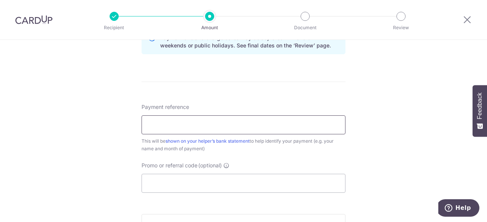
scroll to position [418, 0]
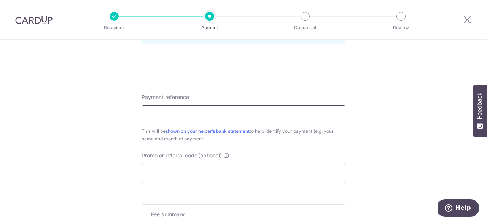
click at [213, 117] on input "Payment reference" at bounding box center [243, 115] width 204 height 19
type input "Gaji"
click at [205, 175] on input "Promo or referral code (optional)" at bounding box center [243, 173] width 204 height 19
paste input "OFF225"
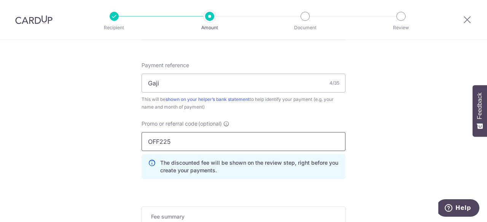
scroll to position [532, 0]
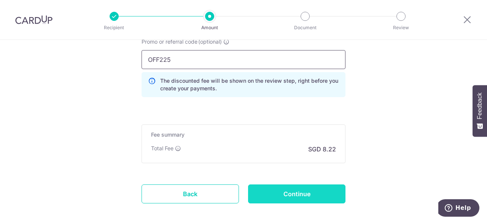
type input "OFF225"
click at [289, 196] on input "Continue" at bounding box center [296, 194] width 97 height 19
type input "Create Schedule"
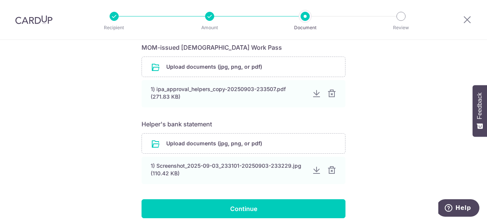
scroll to position [380, 0]
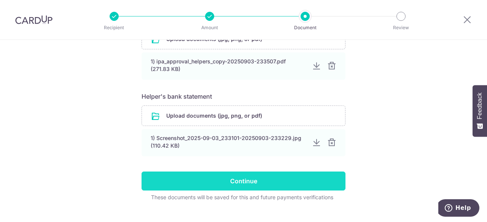
click at [247, 179] on input "Continue" at bounding box center [243, 181] width 204 height 19
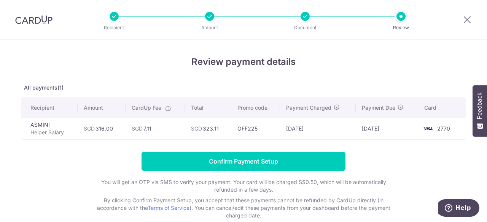
click at [46, 173] on form "Confirm Payment Setup You will get an OTP via SMS to verify your payment. Your …" at bounding box center [243, 186] width 445 height 68
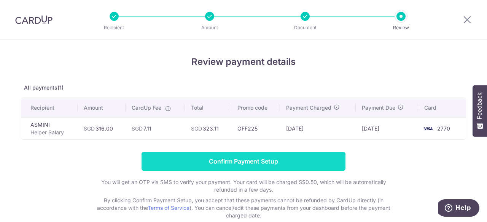
click at [271, 165] on input "Confirm Payment Setup" at bounding box center [243, 161] width 204 height 19
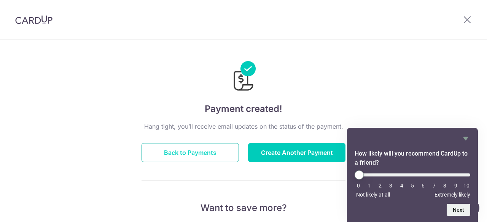
click at [167, 158] on button "Back to Payments" at bounding box center [189, 152] width 97 height 19
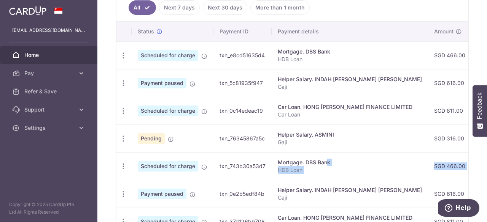
scroll to position [0, 216]
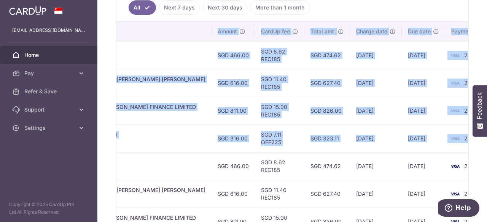
drag, startPoint x: 302, startPoint y: 160, endPoint x: 550, endPoint y: 152, distance: 248.7
click at [486, 152] on html "jazliuscaesar@gmail.com Home Pay Payments Recipients Cards Refer & Save Support…" at bounding box center [243, 111] width 487 height 222
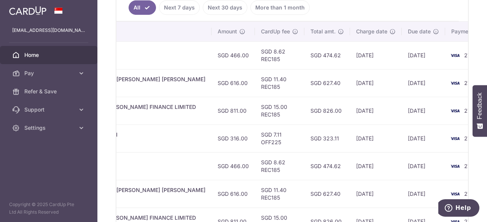
click at [365, 141] on td "[DATE]" at bounding box center [376, 139] width 52 height 28
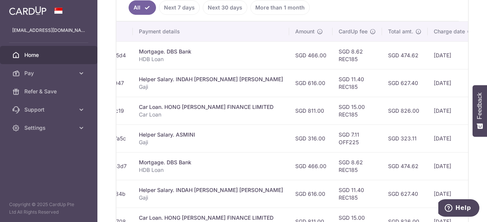
scroll to position [0, 0]
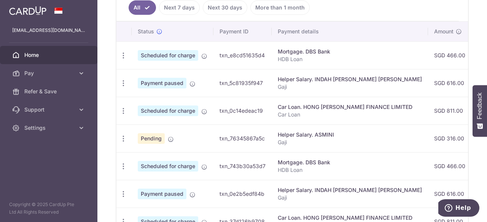
drag, startPoint x: 344, startPoint y: 138, endPoint x: 76, endPoint y: 138, distance: 268.0
click at [76, 138] on main "jazliuscaesar@gmail.com Home Pay Payments Recipients Cards Refer & Save Support…" at bounding box center [243, 111] width 487 height 222
click at [362, 139] on p "Gaji" at bounding box center [349, 143] width 144 height 8
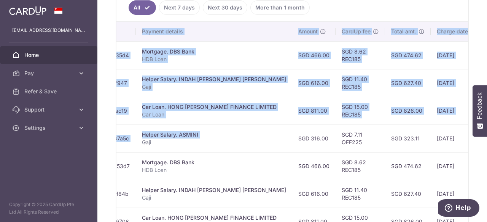
scroll to position [0, 216]
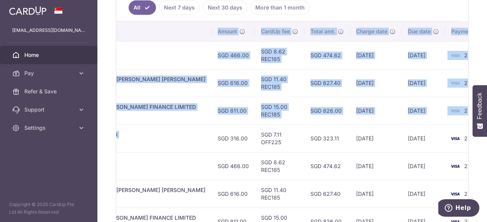
drag, startPoint x: 353, startPoint y: 139, endPoint x: 520, endPoint y: 144, distance: 167.7
click at [486, 144] on html "jazliuscaesar@gmail.com Home Pay Payments Recipients Cards Refer & Save Support…" at bounding box center [243, 111] width 487 height 222
click at [265, 135] on td "SGD 7.11 OFF225" at bounding box center [279, 139] width 49 height 28
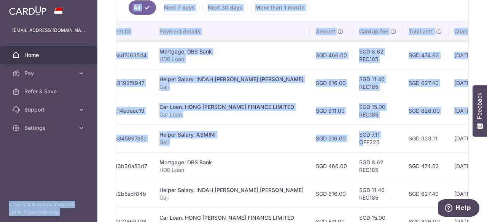
scroll to position [0, 0]
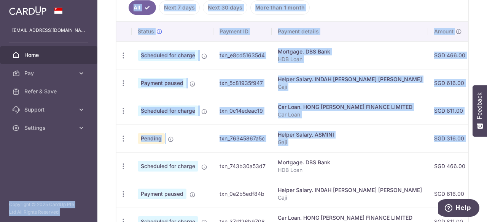
drag, startPoint x: 222, startPoint y: 139, endPoint x: 66, endPoint y: 139, distance: 155.8
click at [66, 139] on main "jazliuscaesar@gmail.com Home Pay Payments Recipients Cards Refer & Save Support…" at bounding box center [243, 111] width 487 height 222
click at [338, 135] on div "Helper Salary. ASMINI" at bounding box center [349, 135] width 144 height 8
click at [325, 131] on div "Helper Salary. ASMINI" at bounding box center [349, 135] width 144 height 8
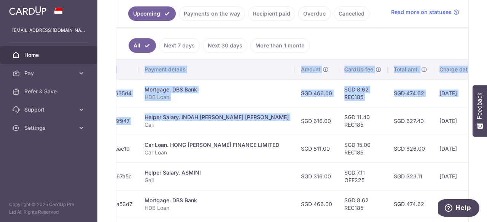
scroll to position [0, 216]
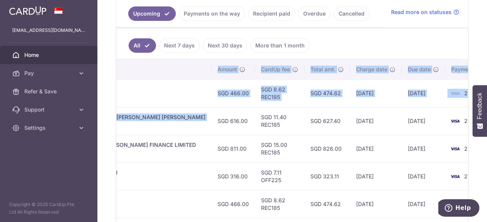
drag, startPoint x: 317, startPoint y: 121, endPoint x: 524, endPoint y: 124, distance: 206.8
click at [486, 124] on html "jazliuscaesar@gmail.com Home Pay Payments Recipients Cards Refer & Save Support…" at bounding box center [243, 111] width 487 height 222
click at [359, 124] on td "[DATE]" at bounding box center [376, 121] width 52 height 28
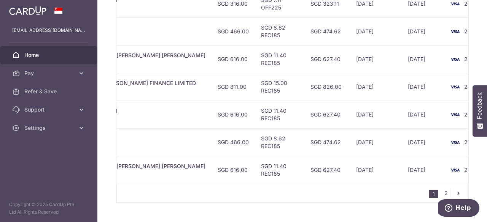
scroll to position [365, 0]
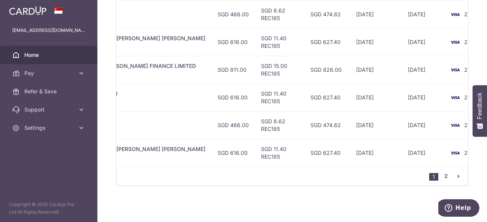
click at [442, 174] on link "2" at bounding box center [445, 176] width 9 height 9
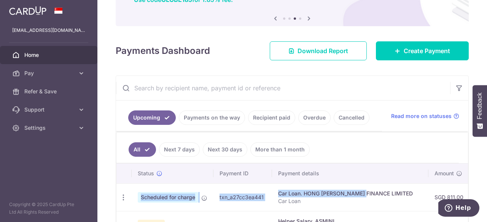
scroll to position [0, 217]
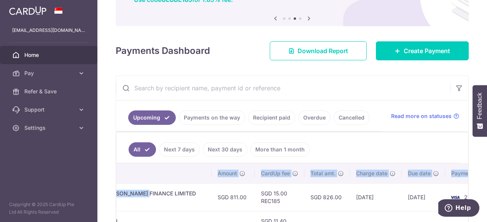
drag, startPoint x: 338, startPoint y: 195, endPoint x: 533, endPoint y: 181, distance: 195.5
click at [486, 181] on html "jazliuscaesar@gmail.com Home Pay Payments Recipients Cards Refer & Save Support…" at bounding box center [243, 111] width 487 height 222
click at [401, 197] on td "15/11/2025" at bounding box center [422, 198] width 43 height 28
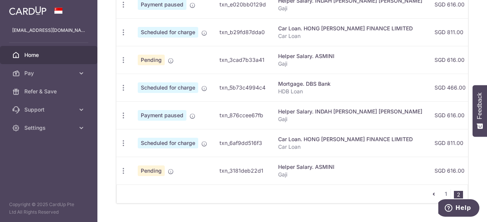
scroll to position [365, 0]
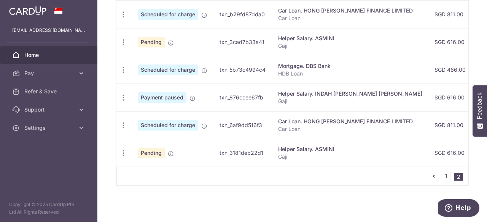
click at [442, 175] on link "1" at bounding box center [445, 176] width 9 height 9
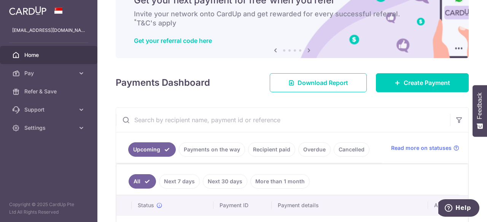
scroll to position [0, 0]
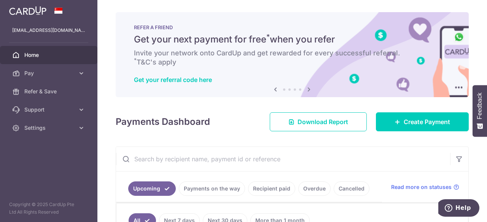
click at [46, 53] on span "Home" at bounding box center [49, 55] width 50 height 8
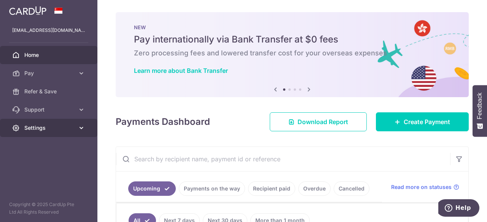
click at [73, 128] on span "Settings" at bounding box center [49, 128] width 50 height 8
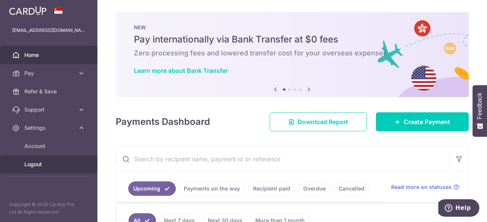
click at [34, 161] on span "Logout" at bounding box center [49, 165] width 50 height 8
